Goal: Information Seeking & Learning: Learn about a topic

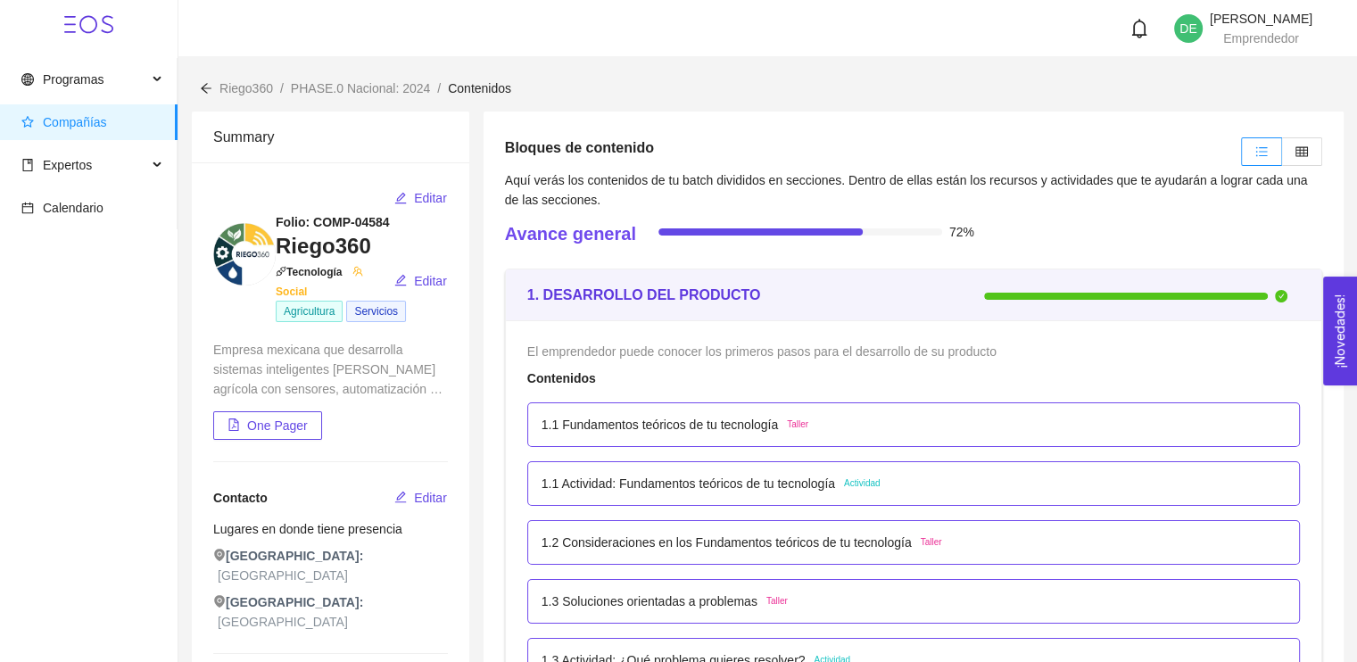
click at [1184, 74] on div "Riego360 / PHASE.0 Nacional: 2024 / Contenidos /" at bounding box center [767, 77] width 1179 height 41
click at [112, 81] on span "Programas" at bounding box center [84, 80] width 126 height 36
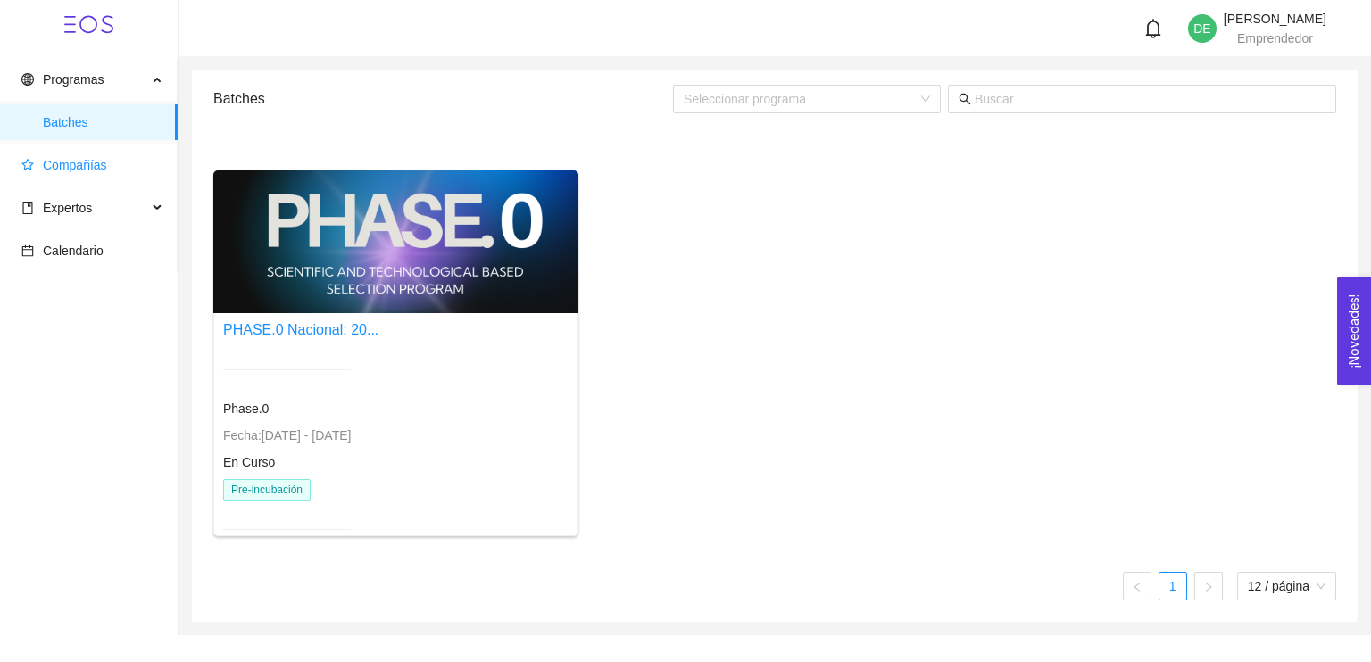
click at [128, 176] on span "Compañías" at bounding box center [92, 165] width 142 height 36
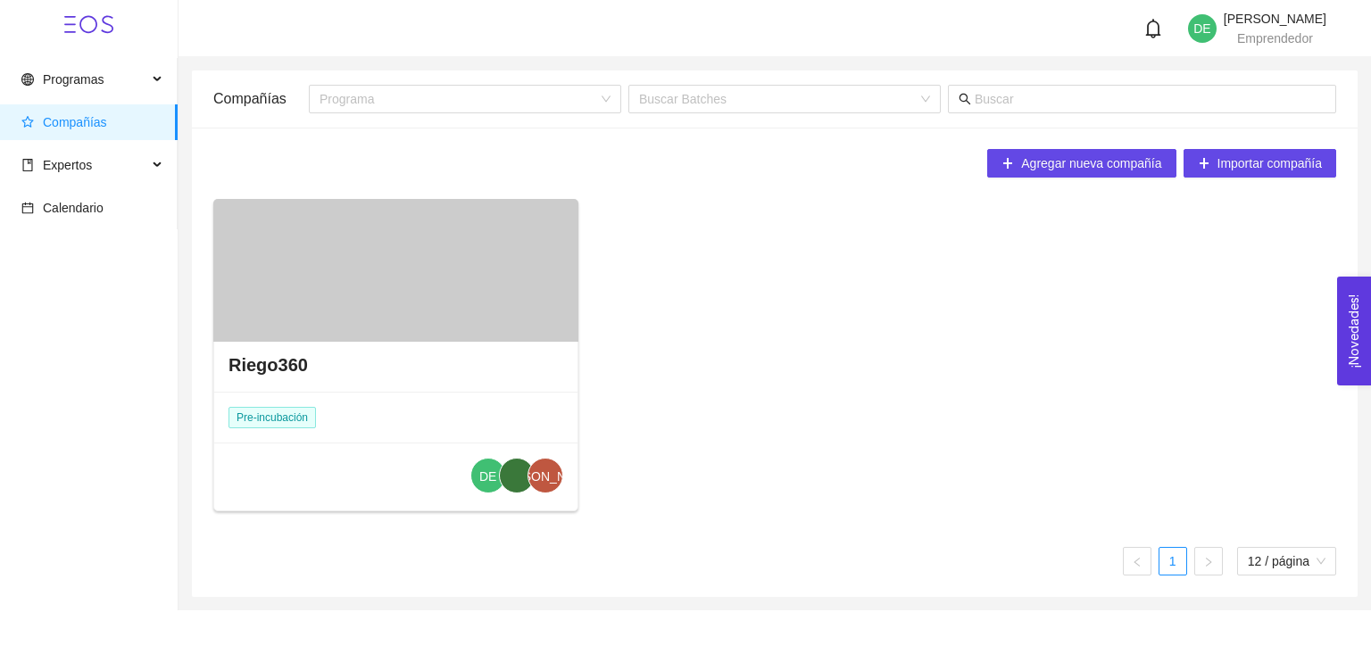
click at [346, 472] on div "DE [PERSON_NAME]" at bounding box center [395, 478] width 363 height 70
click at [261, 377] on div "Riego360" at bounding box center [395, 365] width 363 height 54
click at [261, 377] on h4 "Riego360" at bounding box center [267, 364] width 79 height 25
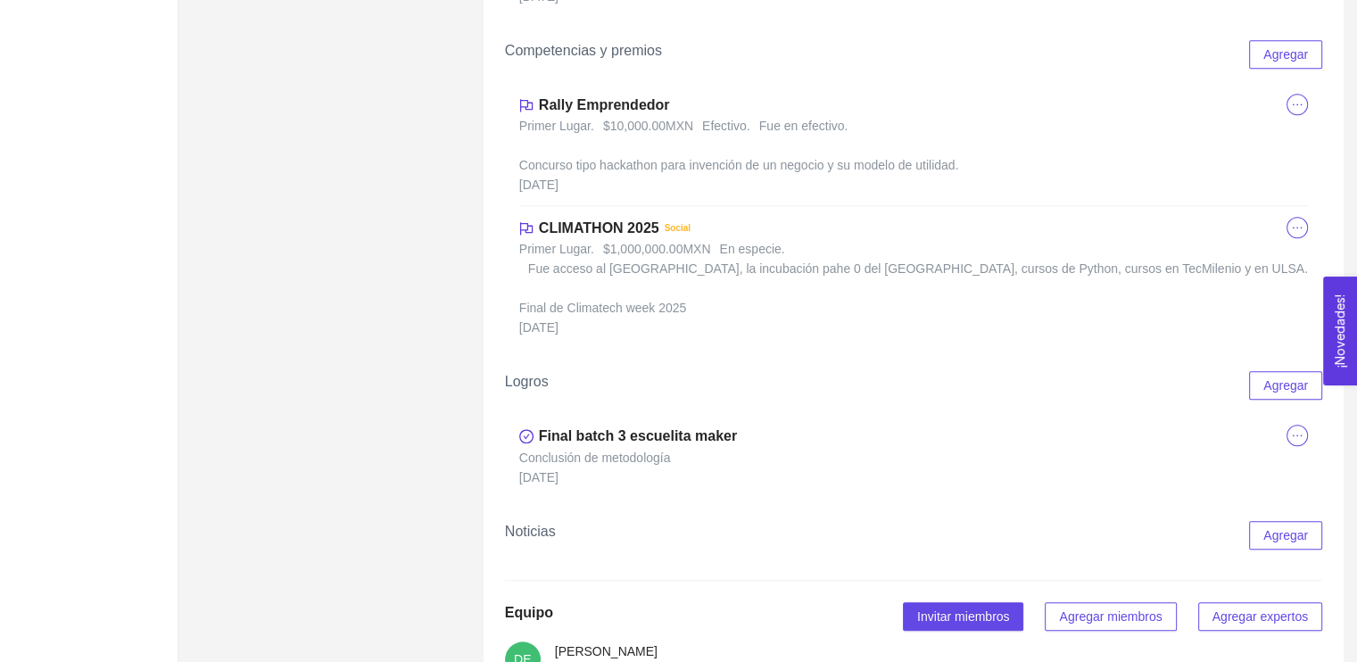
scroll to position [1874, 0]
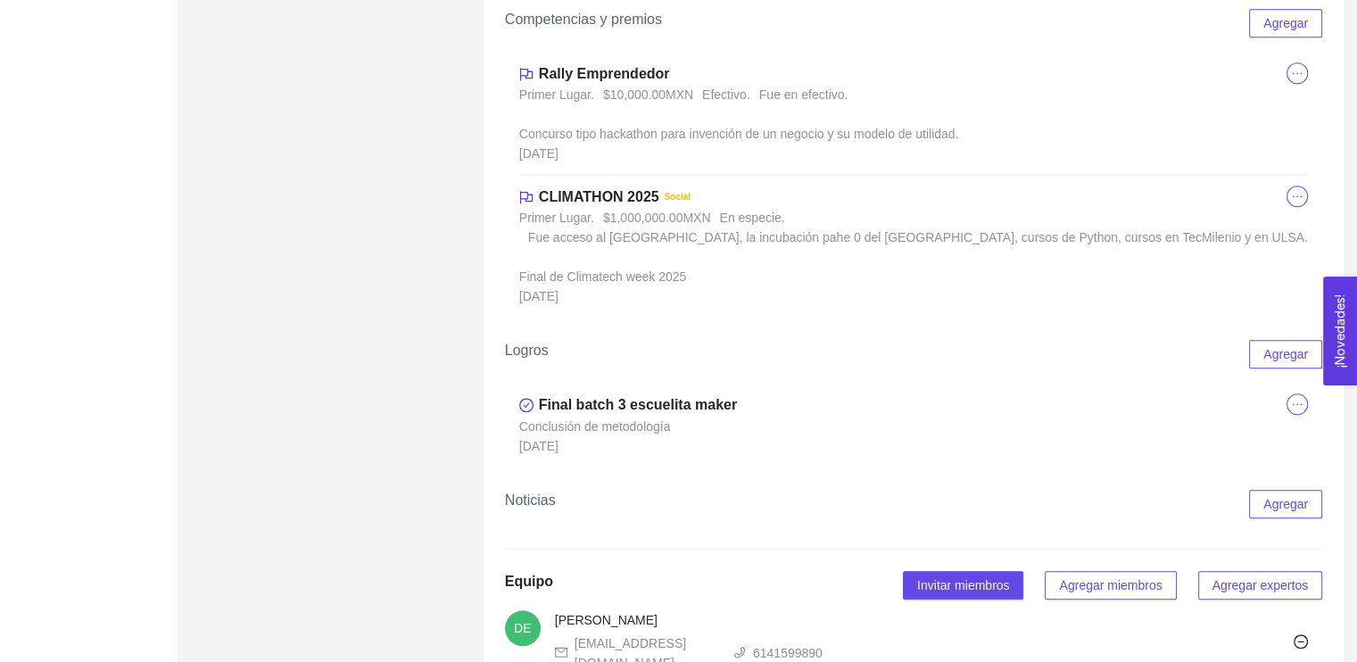
drag, startPoint x: 626, startPoint y: 261, endPoint x: 708, endPoint y: 256, distance: 82.2
click at [708, 247] on div "Primer Lugar . $1,000,000.00 MXN En especie . Fue acceso al [GEOGRAPHIC_DATA], …" at bounding box center [913, 227] width 789 height 39
click at [645, 284] on span "Final de Climatech week 2025" at bounding box center [603, 276] width 168 height 14
